Goal: Task Accomplishment & Management: Use online tool/utility

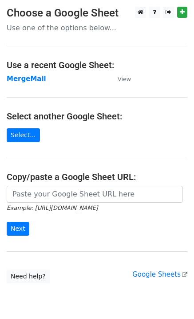
click at [19, 81] on strong "MergeMail" at bounding box center [27, 79] width 40 height 8
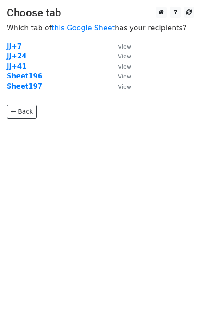
click at [25, 85] on strong "Sheet197" at bounding box center [25, 86] width 36 height 8
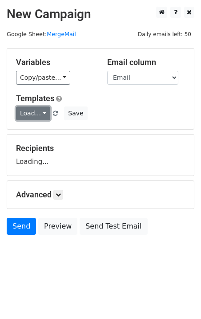
click at [31, 117] on link "Load..." at bounding box center [33, 113] width 34 height 14
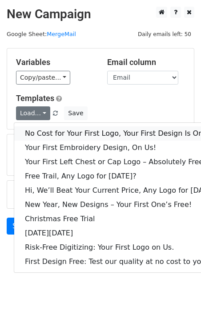
click at [53, 131] on link "No Cost for Your First Logo, Your First Design Is On Us!" at bounding box center [121, 133] width 215 height 14
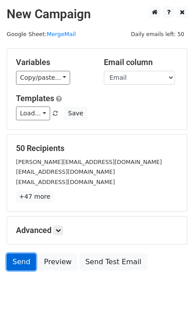
click at [27, 257] on link "Send" at bounding box center [21, 261] width 29 height 17
